Goal: Task Accomplishment & Management: Manage account settings

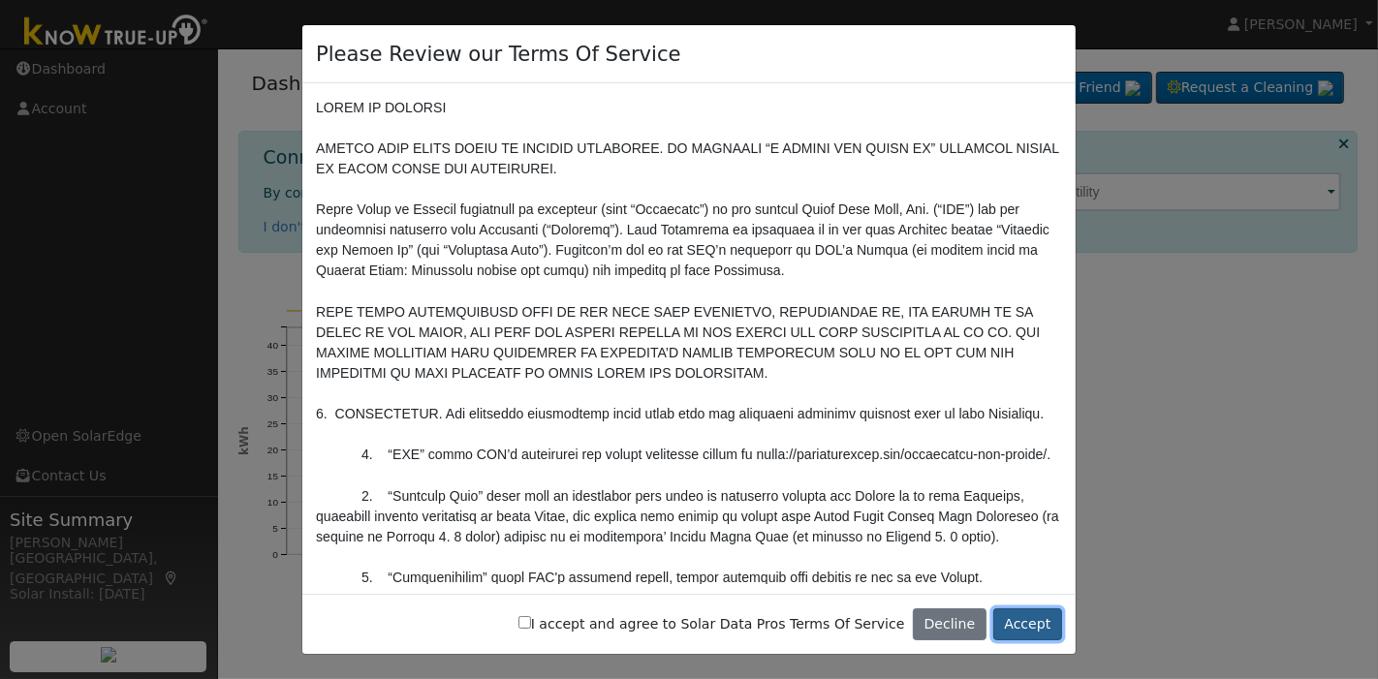
click at [1023, 624] on button "Accept" at bounding box center [1028, 625] width 69 height 33
click at [531, 624] on input "I accept and agree to Solar Data Pros Terms Of Service" at bounding box center [525, 622] width 13 height 13
checkbox input "true"
click at [1020, 633] on button "Accept" at bounding box center [1028, 625] width 69 height 33
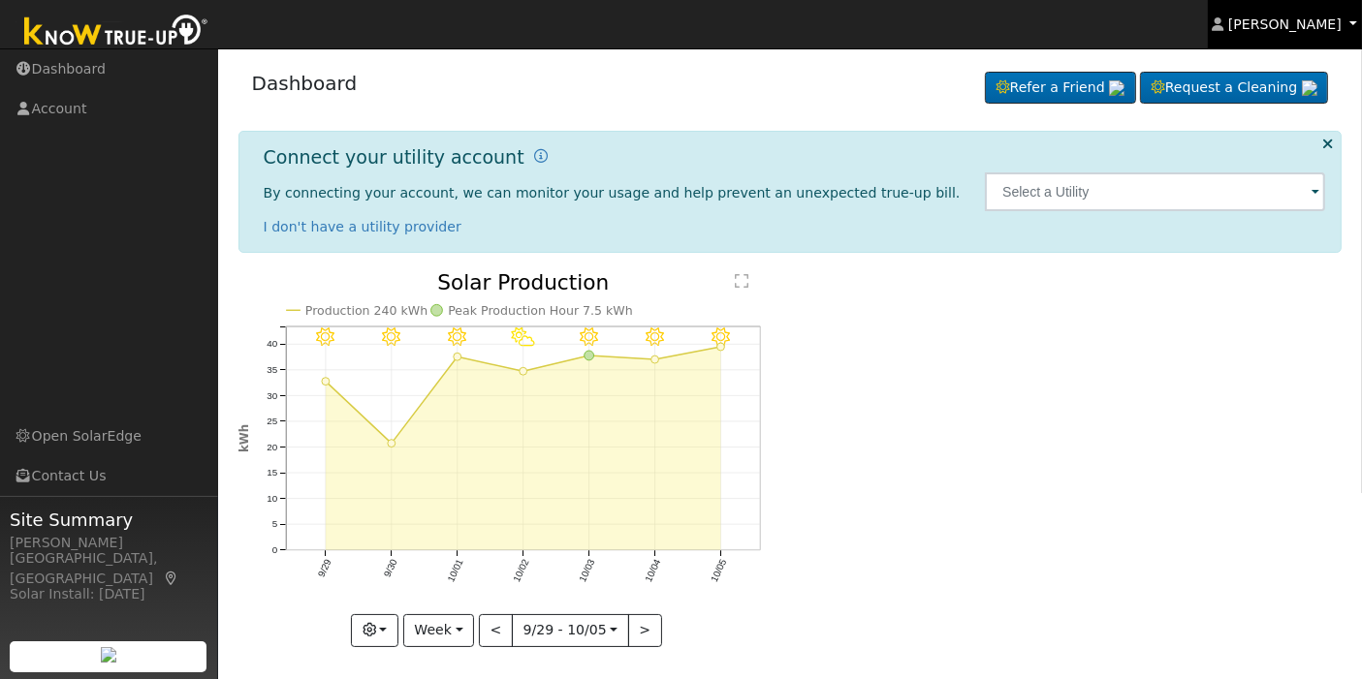
click at [1273, 18] on span "Charles Ugwu-Oju" at bounding box center [1284, 24] width 113 height 16
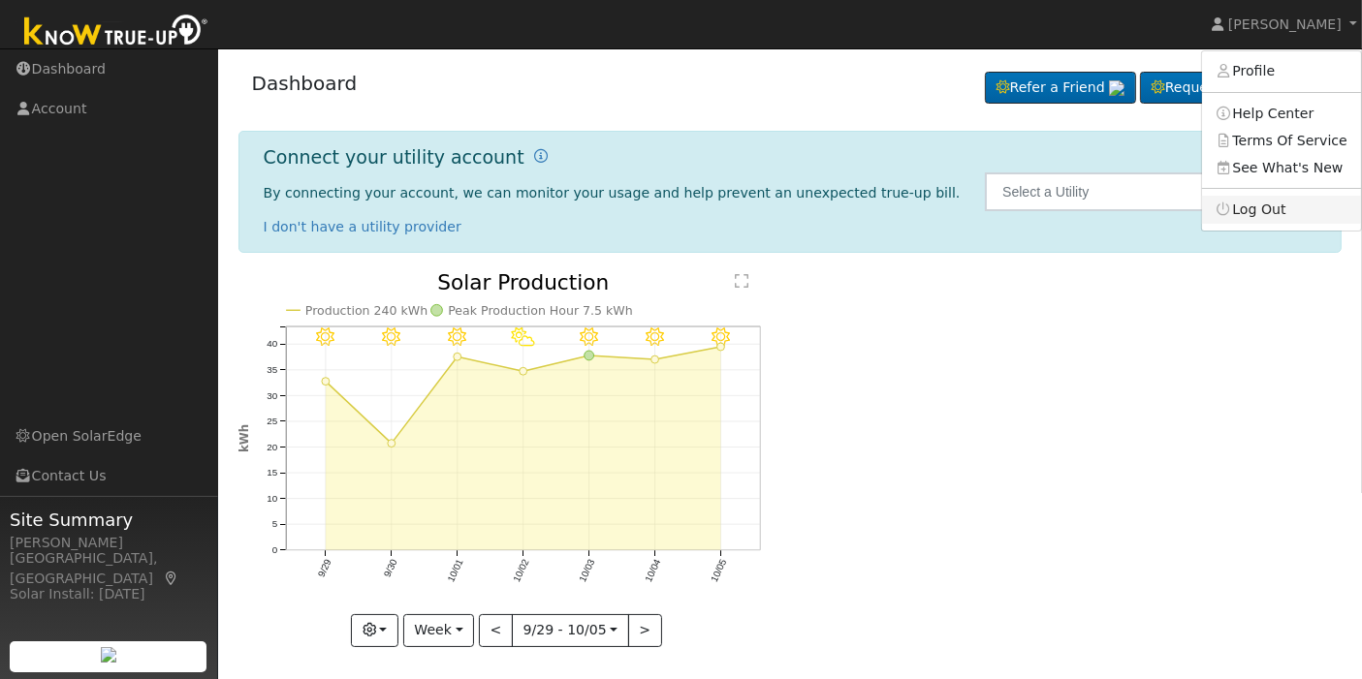
click at [1284, 223] on ul "Charles Ugwu-Oju Profile Help Center Terms Of Service See What's New Log Out" at bounding box center [1281, 140] width 161 height 181
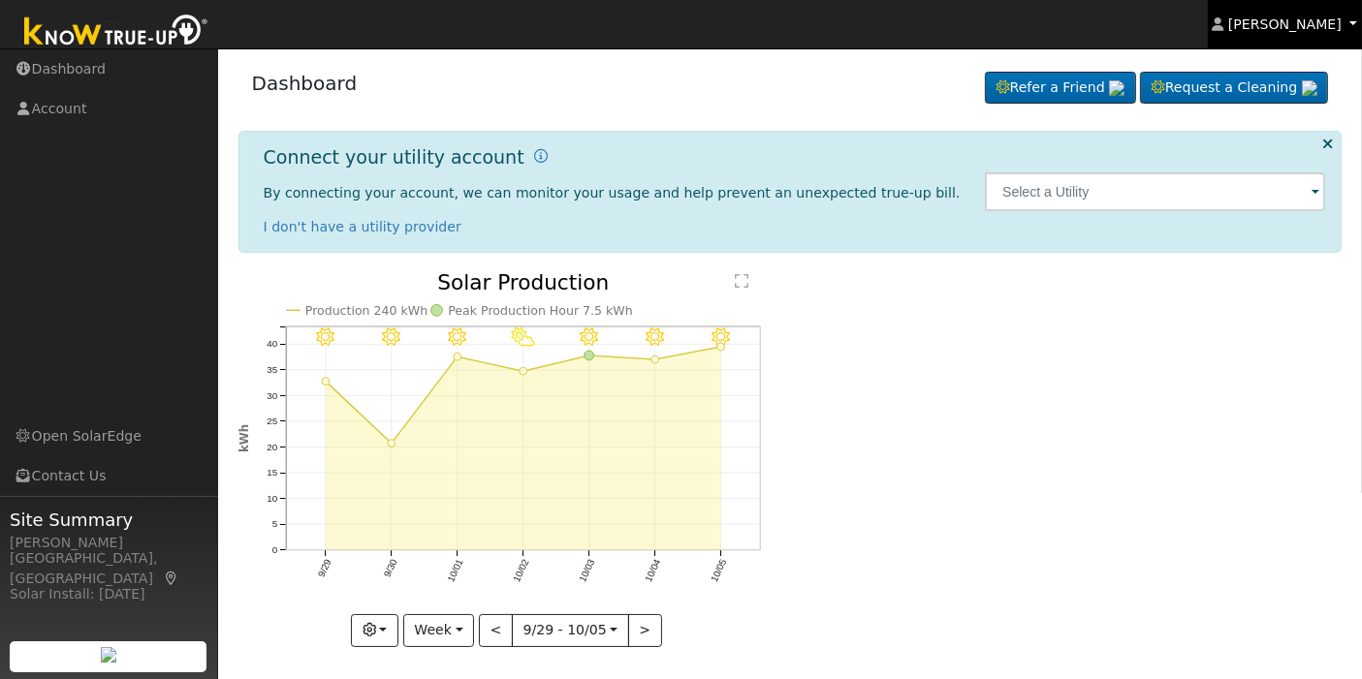
click at [1267, 34] on link "Charles Ugwu-Oju" at bounding box center [1285, 24] width 155 height 48
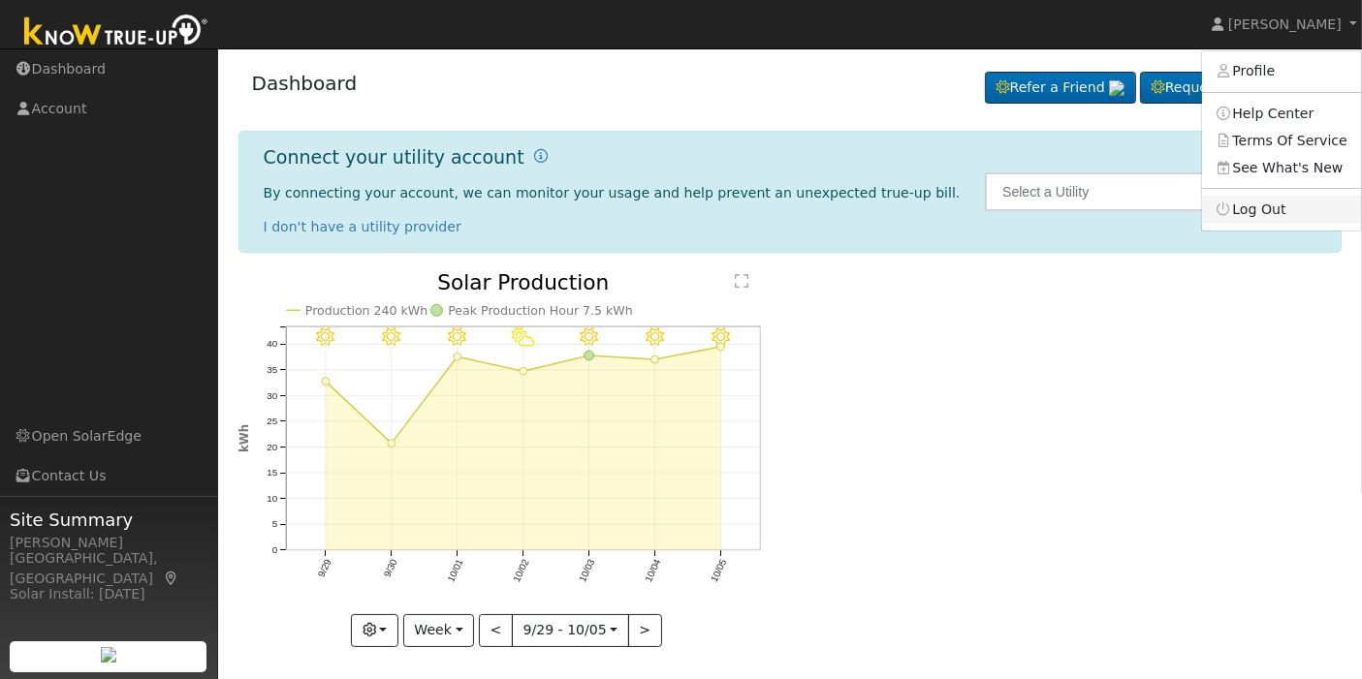
click at [1268, 221] on link "Log Out" at bounding box center [1281, 209] width 159 height 27
